Goal: Task Accomplishment & Management: Use online tool/utility

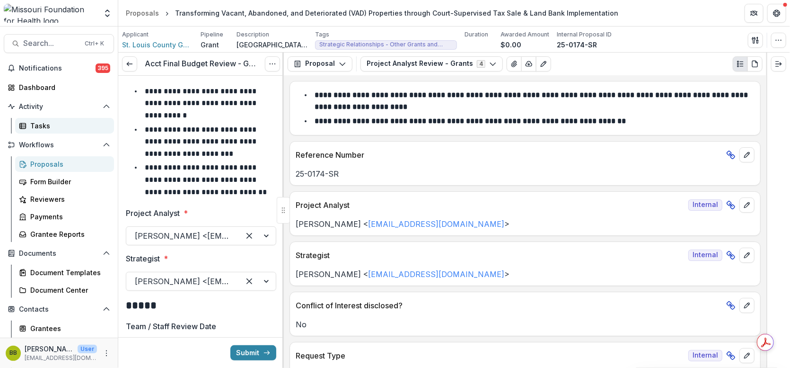
drag, startPoint x: 0, startPoint y: 0, endPoint x: 44, endPoint y: 120, distance: 127.4
click at [44, 120] on link "Tasks" at bounding box center [64, 126] width 99 height 16
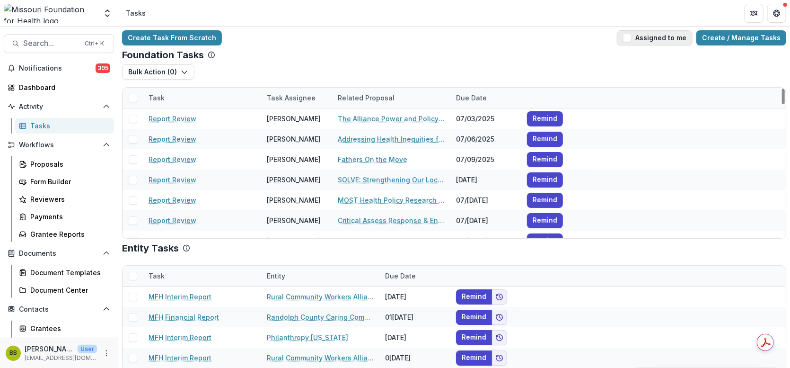
click at [632, 35] on span "button" at bounding box center [627, 38] width 9 height 9
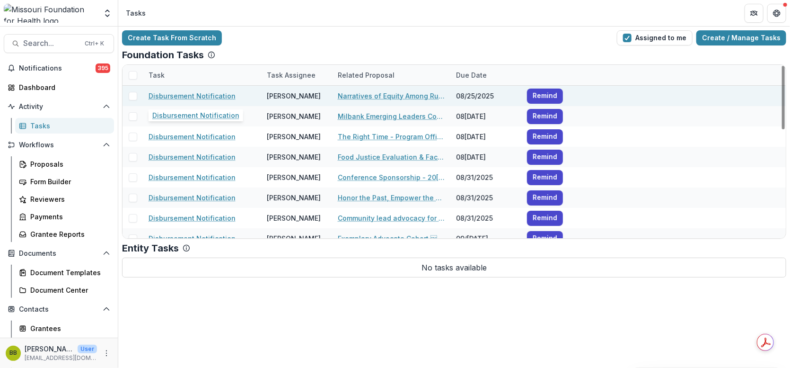
click at [199, 97] on link "Disbursement Notification" at bounding box center [192, 96] width 87 height 10
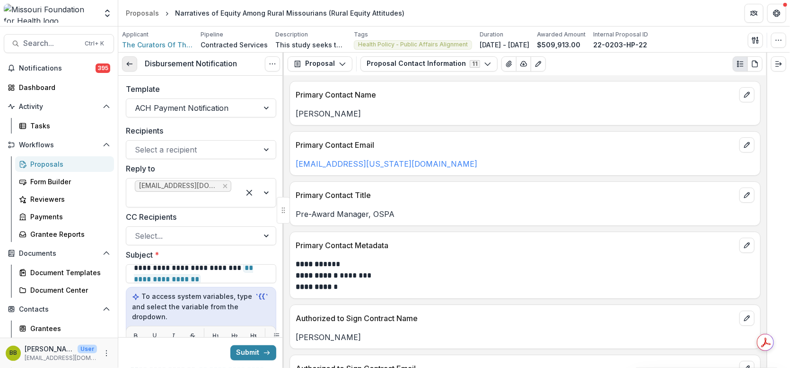
click at [129, 65] on icon at bounding box center [130, 64] width 8 height 8
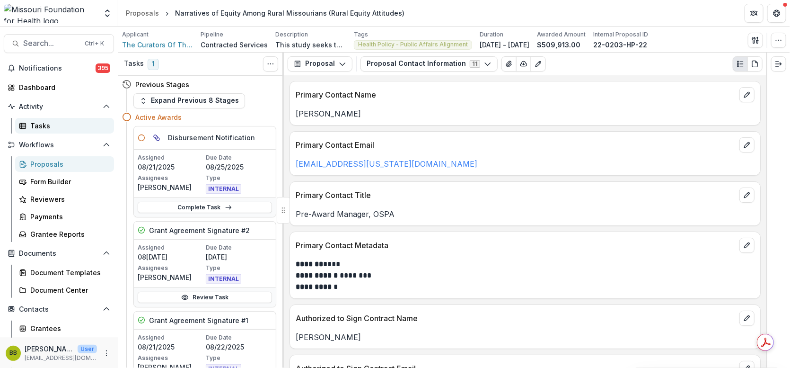
click at [53, 125] on div "Tasks" at bounding box center [68, 126] width 76 height 10
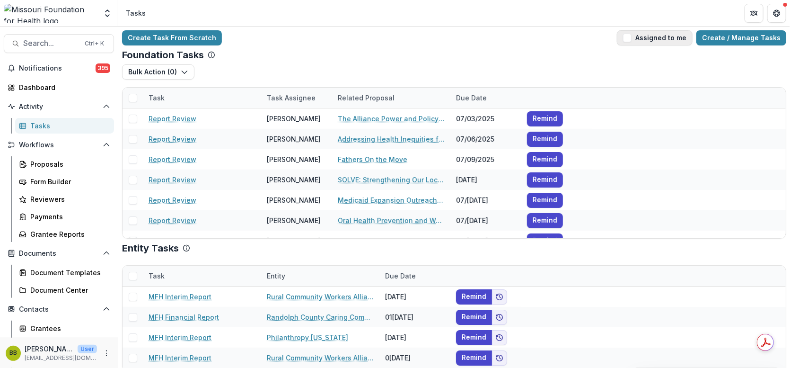
click at [630, 42] on button "Assigned to me" at bounding box center [655, 37] width 76 height 15
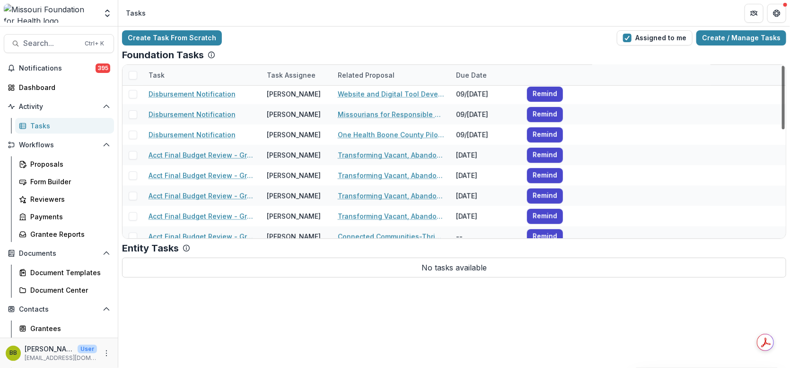
scroll to position [295, 0]
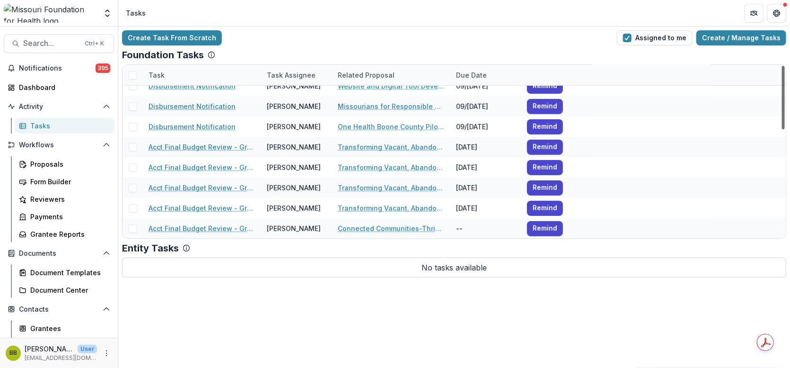
drag, startPoint x: 782, startPoint y: 92, endPoint x: 790, endPoint y: 213, distance: 121.4
click at [785, 129] on div at bounding box center [783, 97] width 3 height 63
drag, startPoint x: 783, startPoint y: 189, endPoint x: 786, endPoint y: 201, distance: 12.1
click at [785, 129] on div at bounding box center [783, 97] width 3 height 63
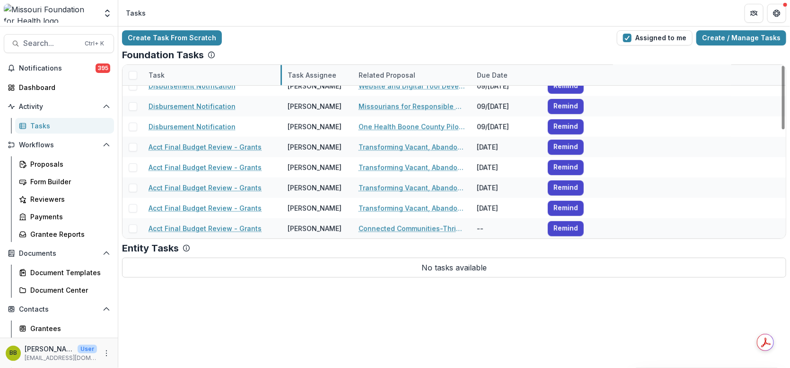
drag, startPoint x: 260, startPoint y: 72, endPoint x: 281, endPoint y: 71, distance: 20.9
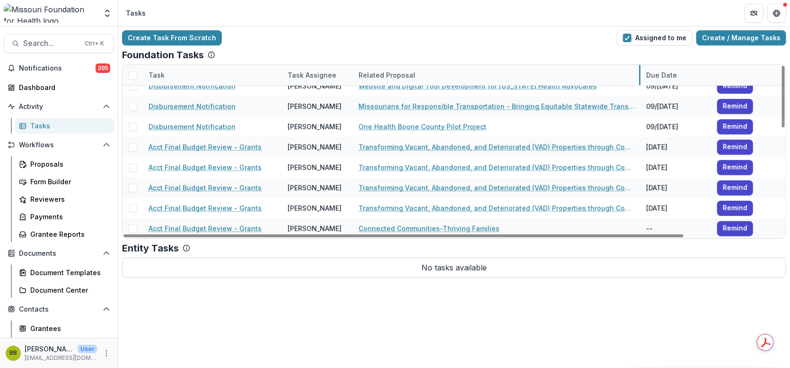
drag, startPoint x: 471, startPoint y: 72, endPoint x: 640, endPoint y: 77, distance: 169.5
drag, startPoint x: 787, startPoint y: 183, endPoint x: 788, endPoint y: 176, distance: 7.1
click at [788, 176] on div "Create Task From Scratch Assigned to me Create / Manage Tasks Foundation Tasks …" at bounding box center [454, 154] width 672 height 255
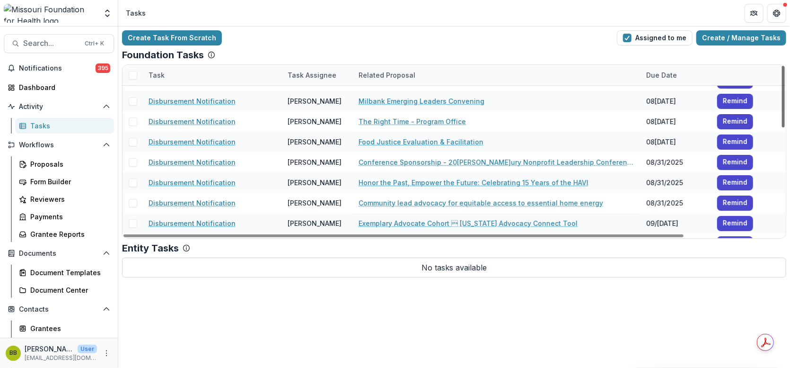
scroll to position [0, 0]
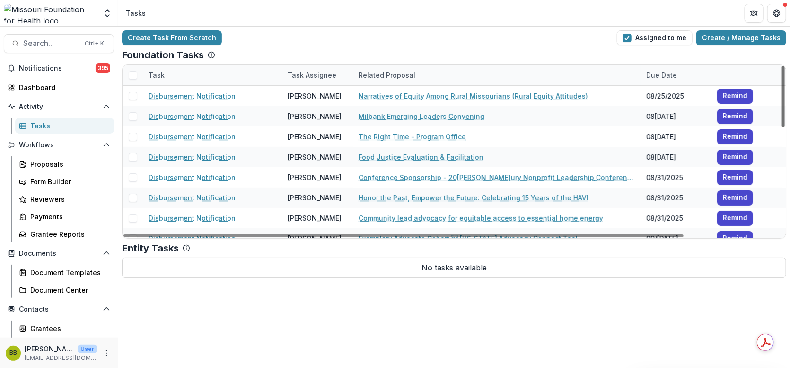
drag, startPoint x: 784, startPoint y: 185, endPoint x: 787, endPoint y: 56, distance: 128.3
click at [785, 66] on div at bounding box center [783, 97] width 3 height 62
click at [565, 42] on div "Create Task From Scratch Assigned to me Create / Manage Tasks" at bounding box center [454, 37] width 665 height 15
